Goal: Task Accomplishment & Management: Use online tool/utility

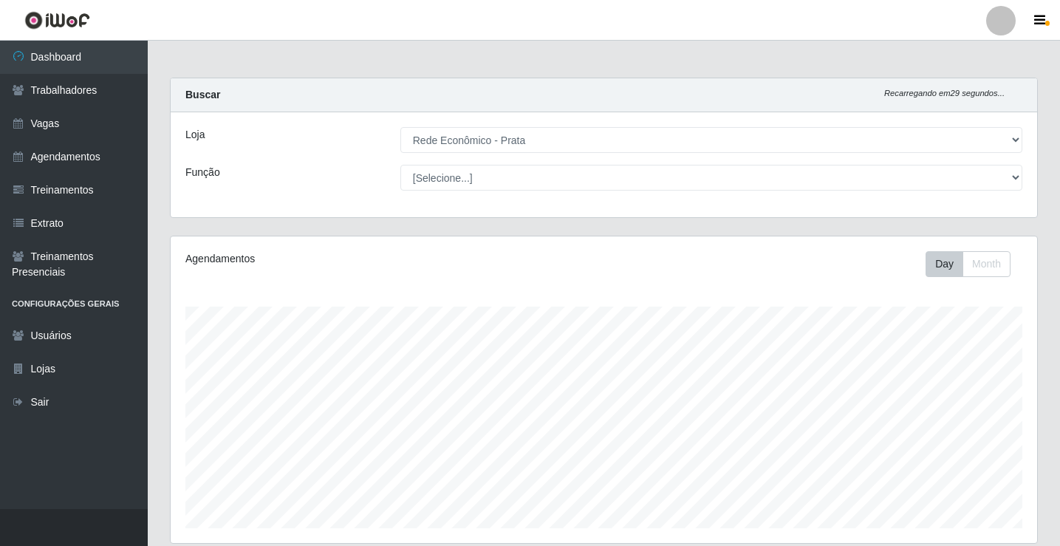
select select "192"
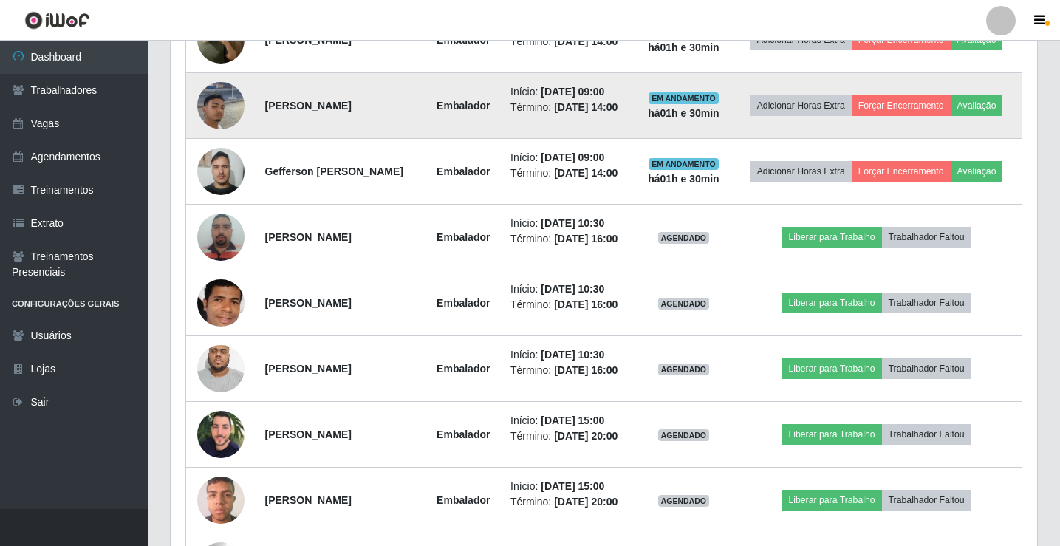
scroll to position [1036, 0]
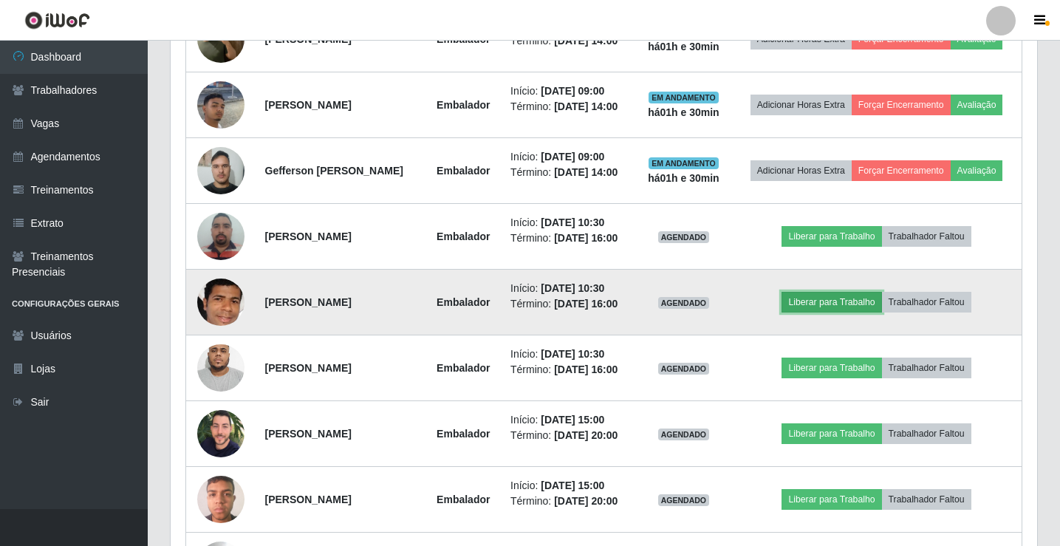
click at [841, 306] on button "Liberar para Trabalho" at bounding box center [832, 302] width 100 height 21
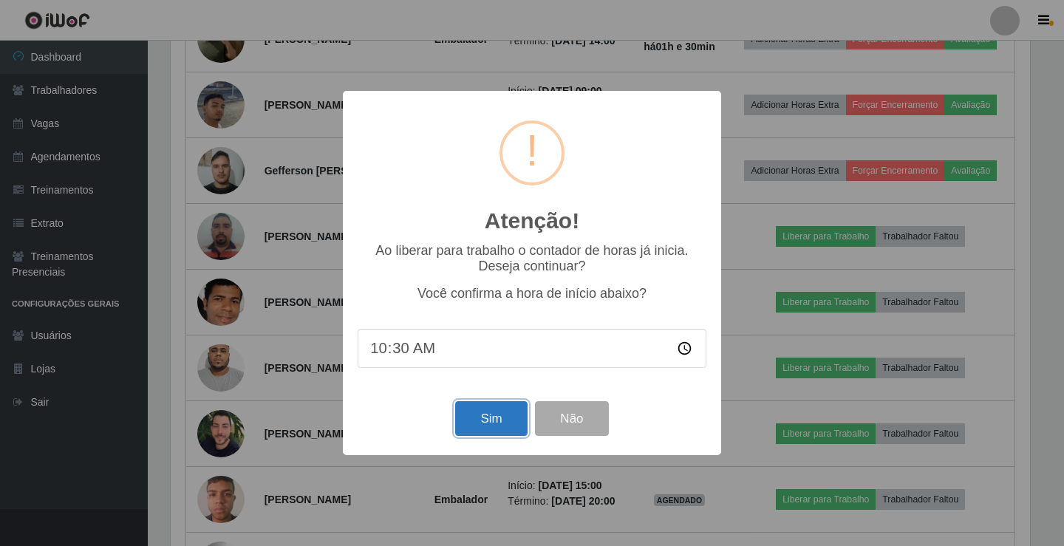
click at [491, 414] on button "Sim" at bounding box center [491, 418] width 72 height 35
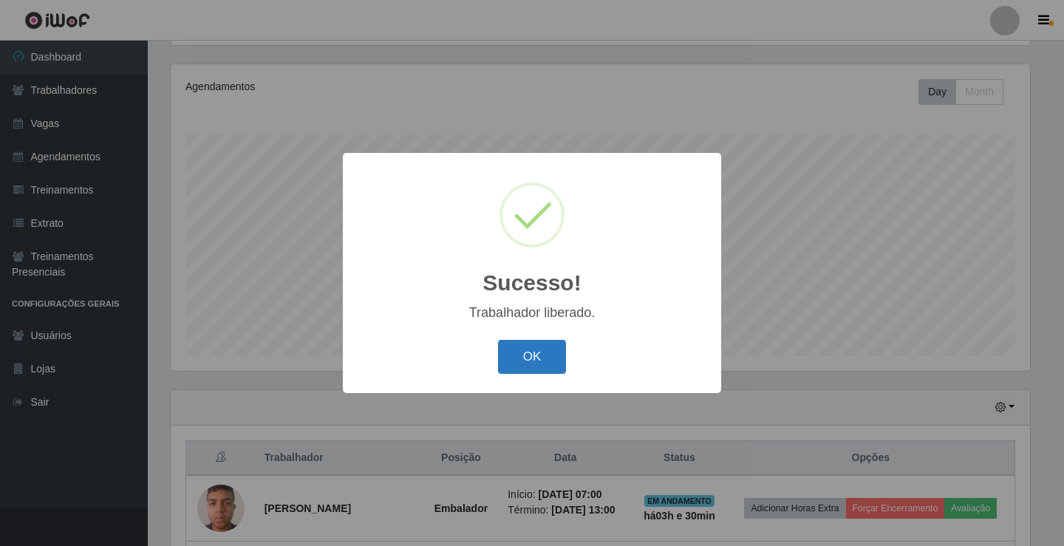
click at [559, 361] on button "OK" at bounding box center [532, 357] width 69 height 35
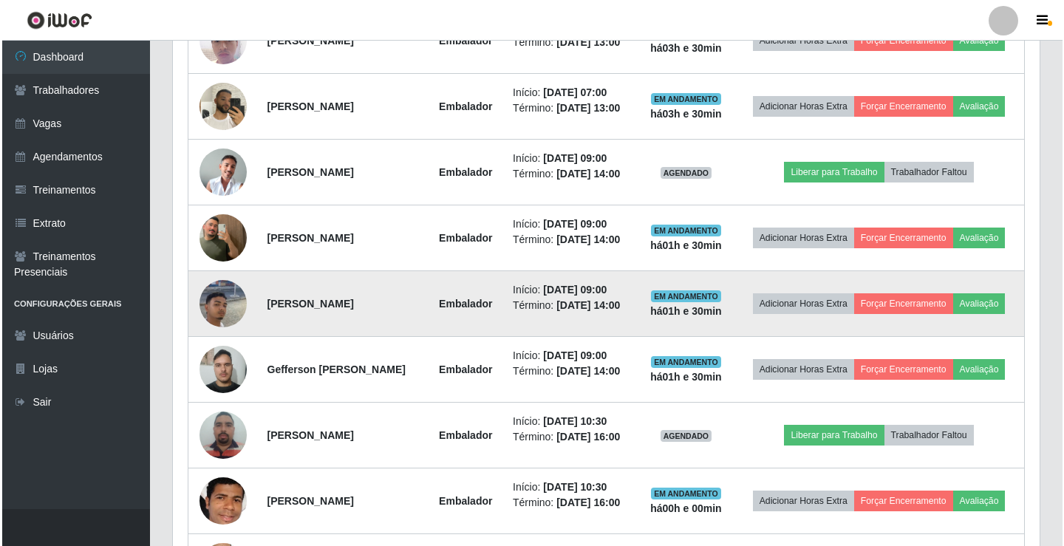
scroll to position [985, 0]
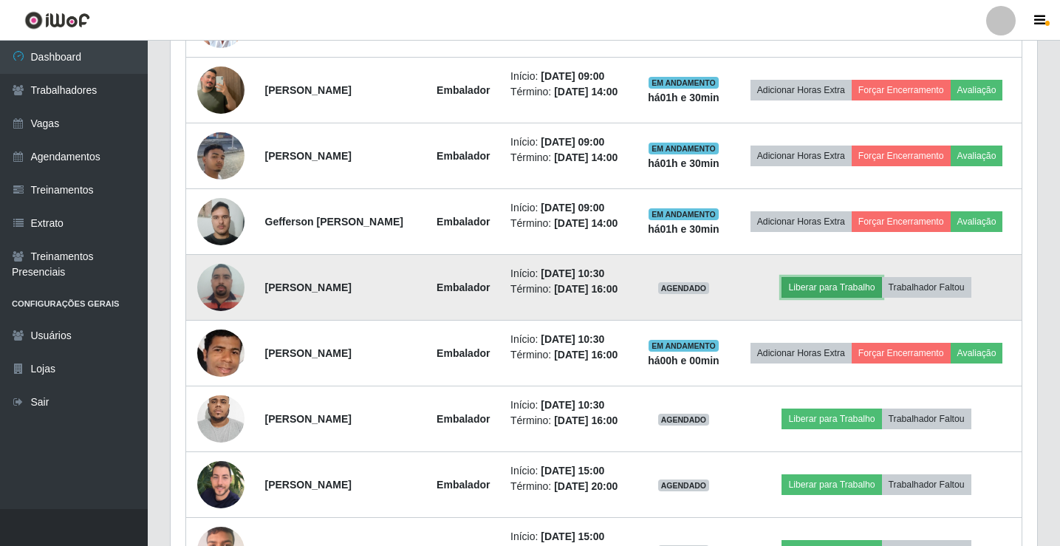
click at [846, 290] on button "Liberar para Trabalho" at bounding box center [832, 287] width 100 height 21
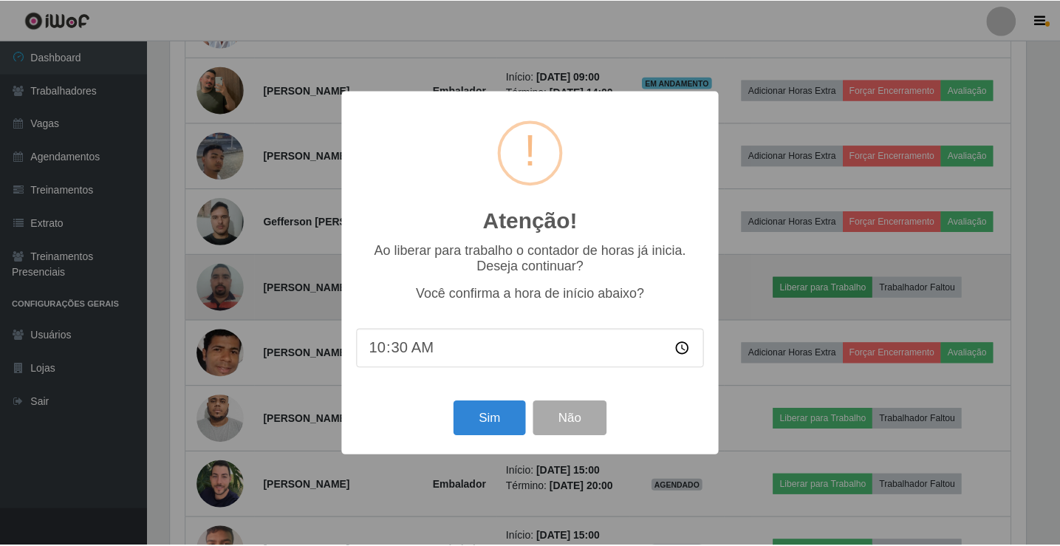
scroll to position [307, 859]
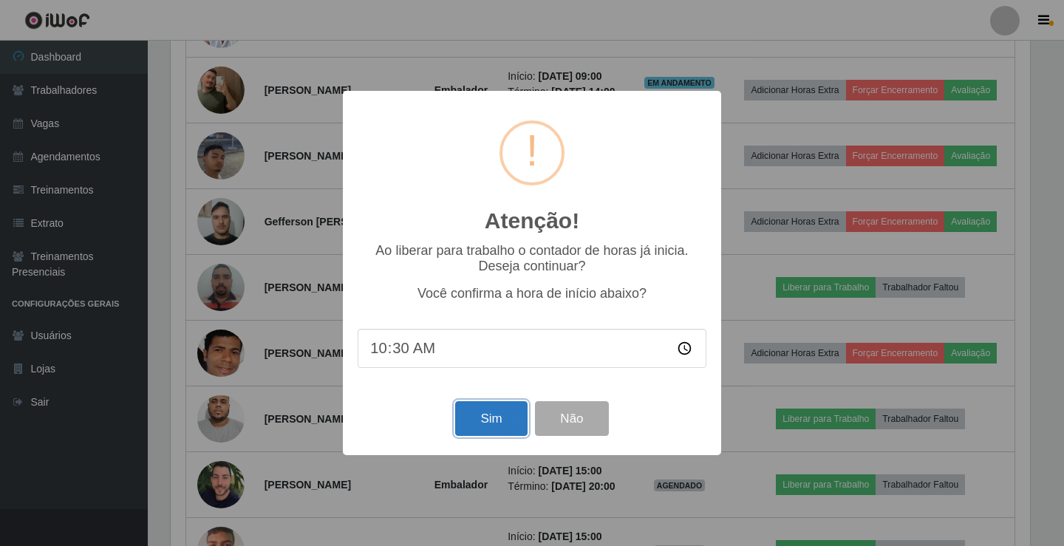
click at [477, 432] on button "Sim" at bounding box center [491, 418] width 72 height 35
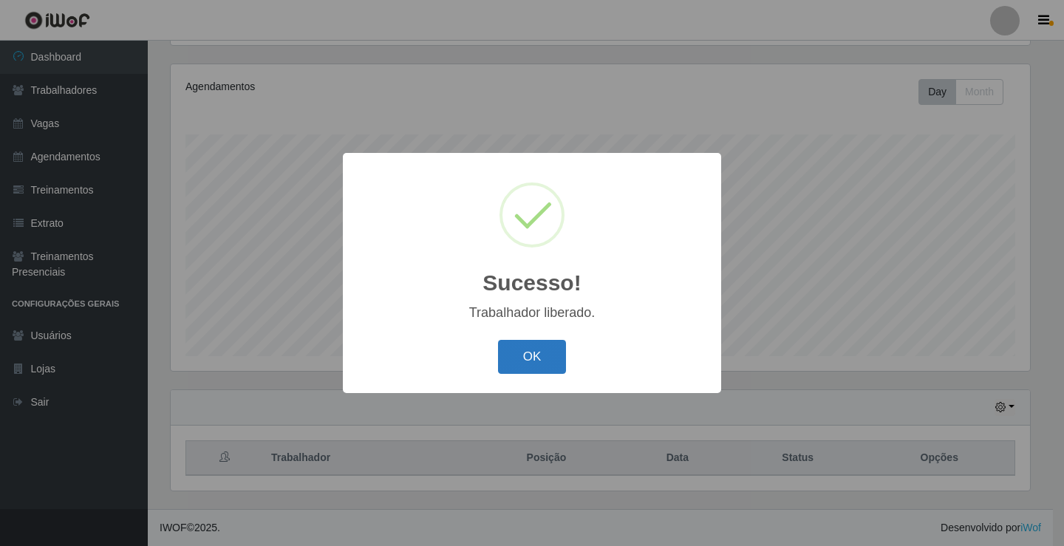
click at [537, 350] on button "OK" at bounding box center [532, 357] width 69 height 35
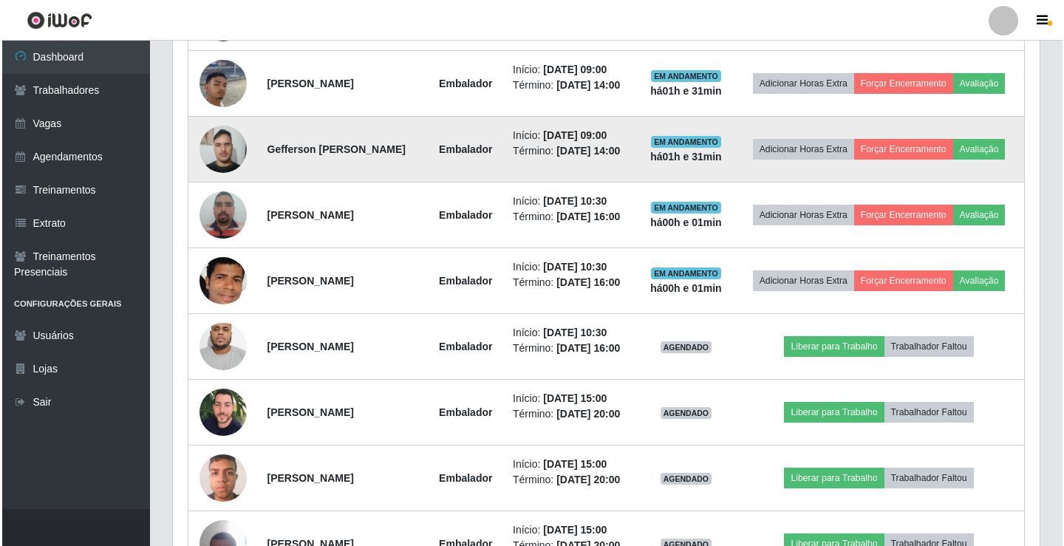
scroll to position [1059, 0]
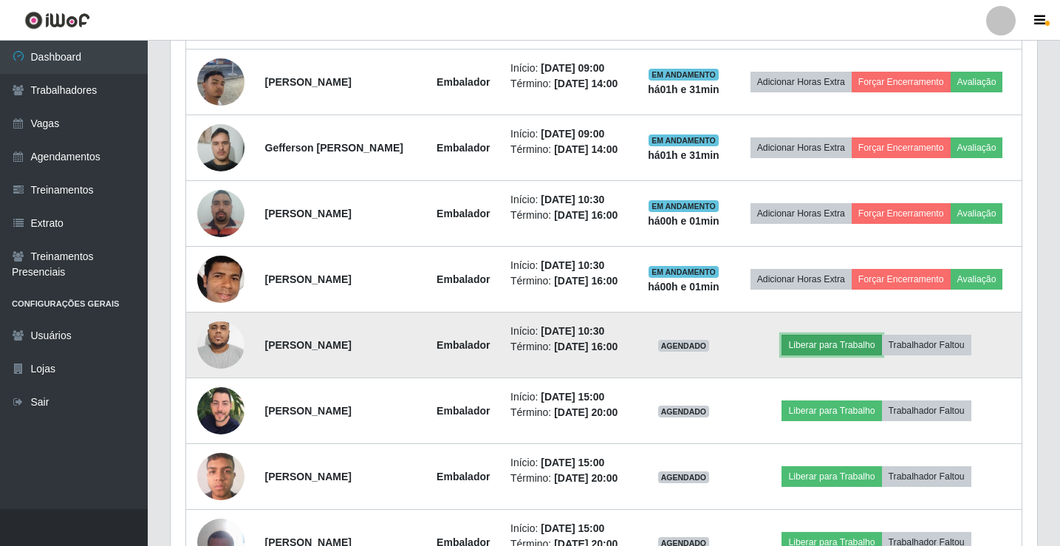
click at [808, 340] on button "Liberar para Trabalho" at bounding box center [832, 345] width 100 height 21
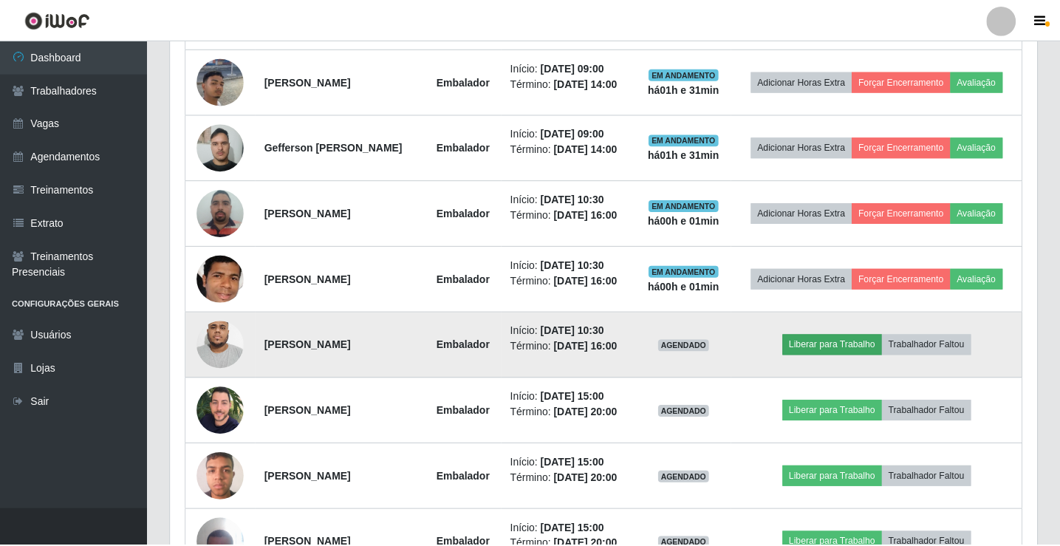
scroll to position [0, 0]
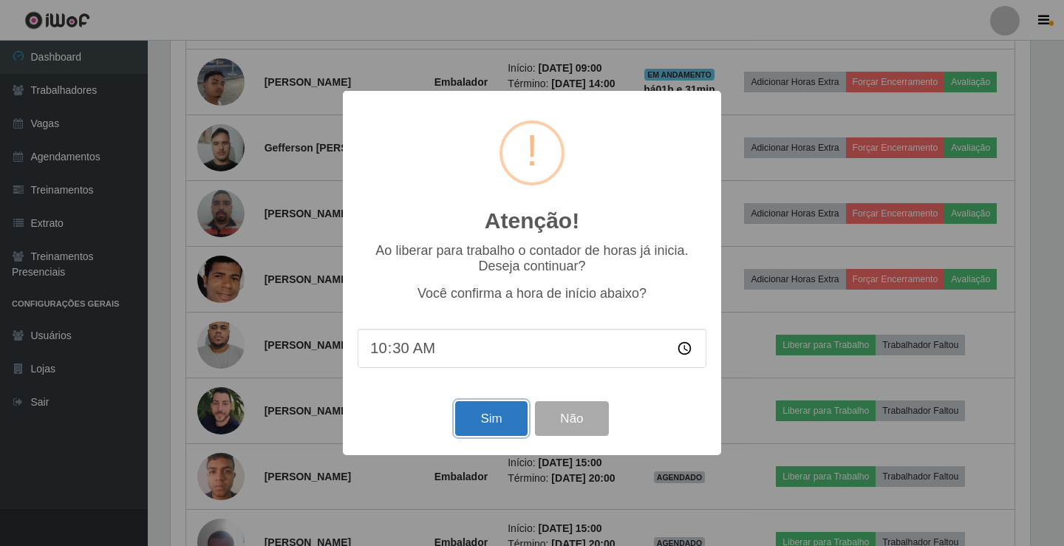
click at [509, 418] on button "Sim" at bounding box center [491, 418] width 72 height 35
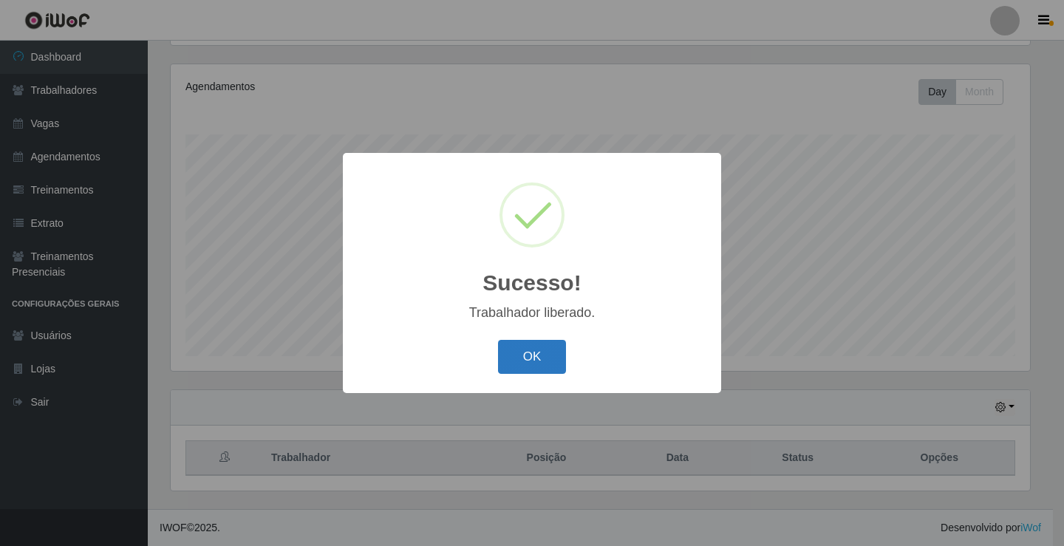
click at [546, 363] on button "OK" at bounding box center [532, 357] width 69 height 35
